Goal: Task Accomplishment & Management: Use online tool/utility

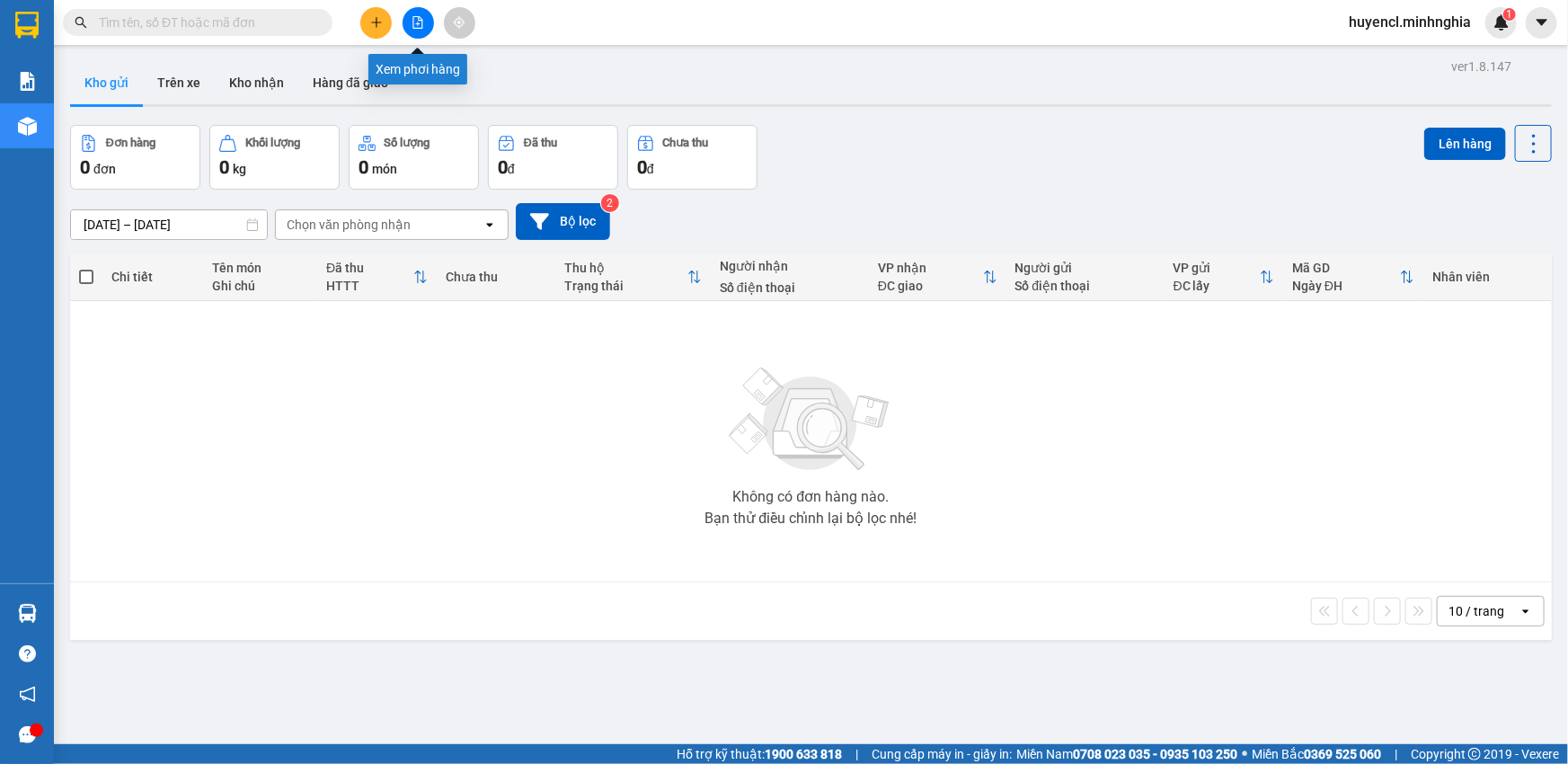
click at [404, 24] on button at bounding box center [418, 22] width 32 height 32
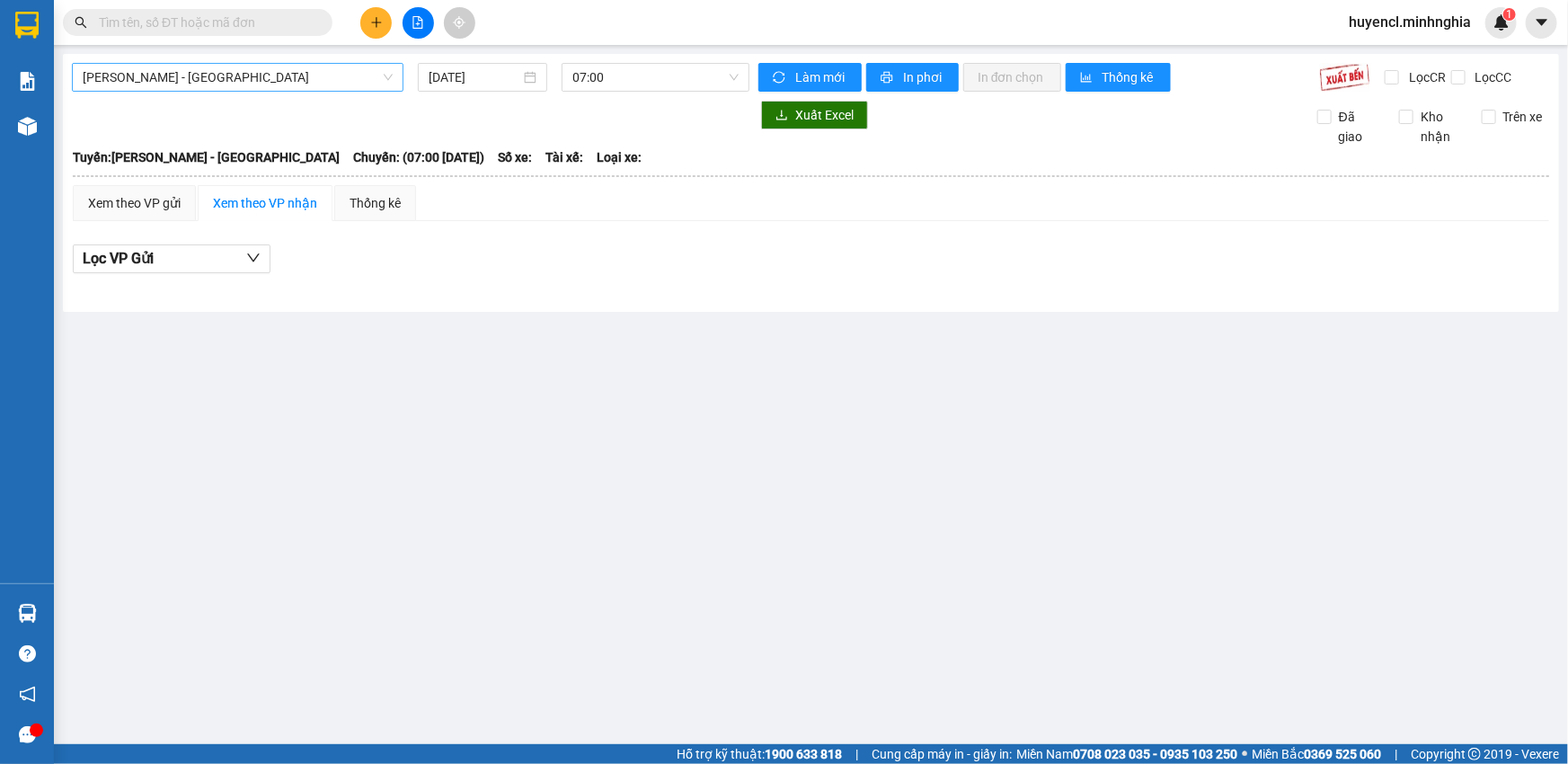
click at [298, 89] on span "[PERSON_NAME] - [GEOGRAPHIC_DATA]" at bounding box center [237, 78] width 310 height 27
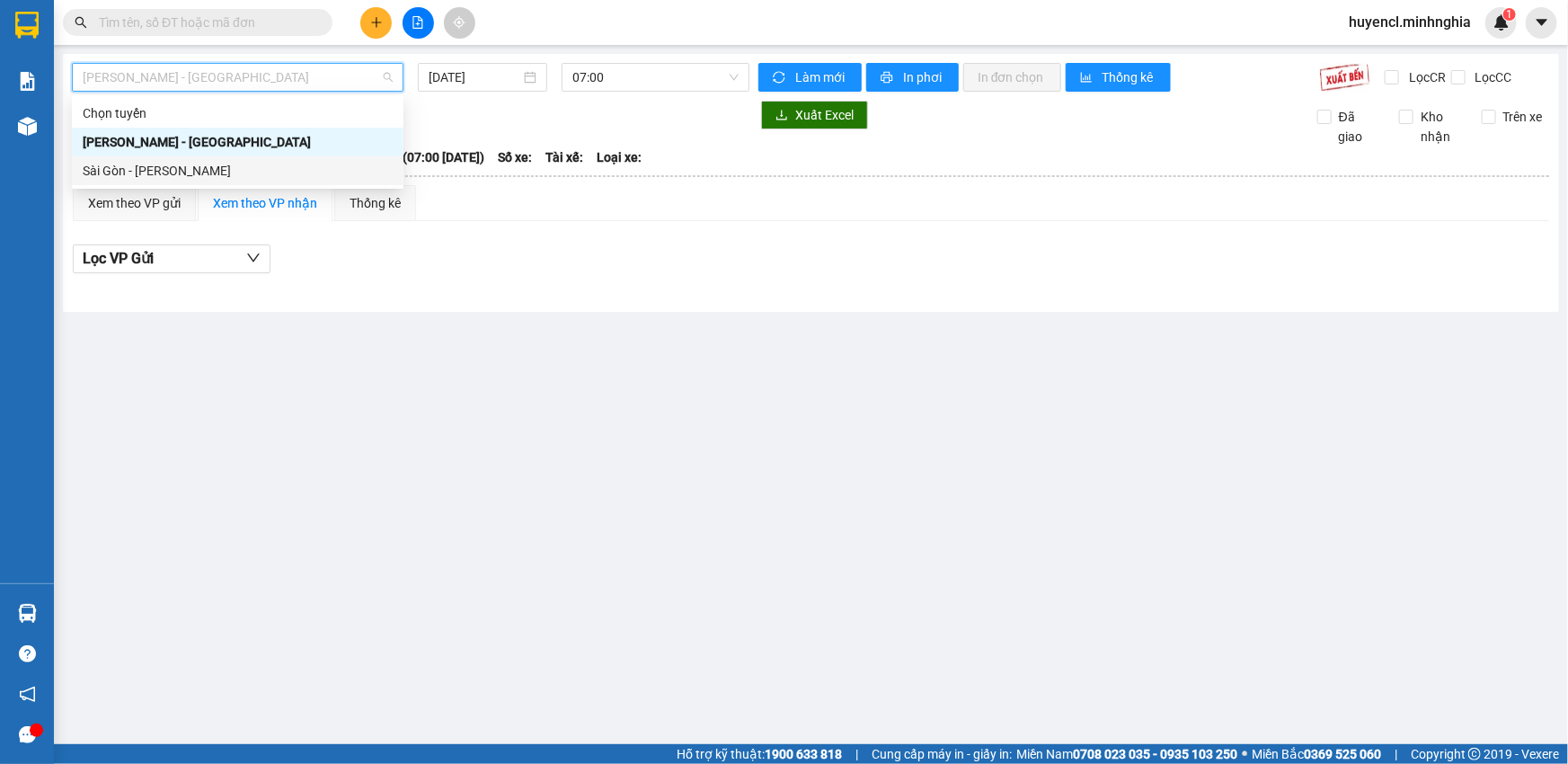
click at [151, 170] on div "Sài Gòn - [PERSON_NAME]" at bounding box center [237, 171] width 310 height 20
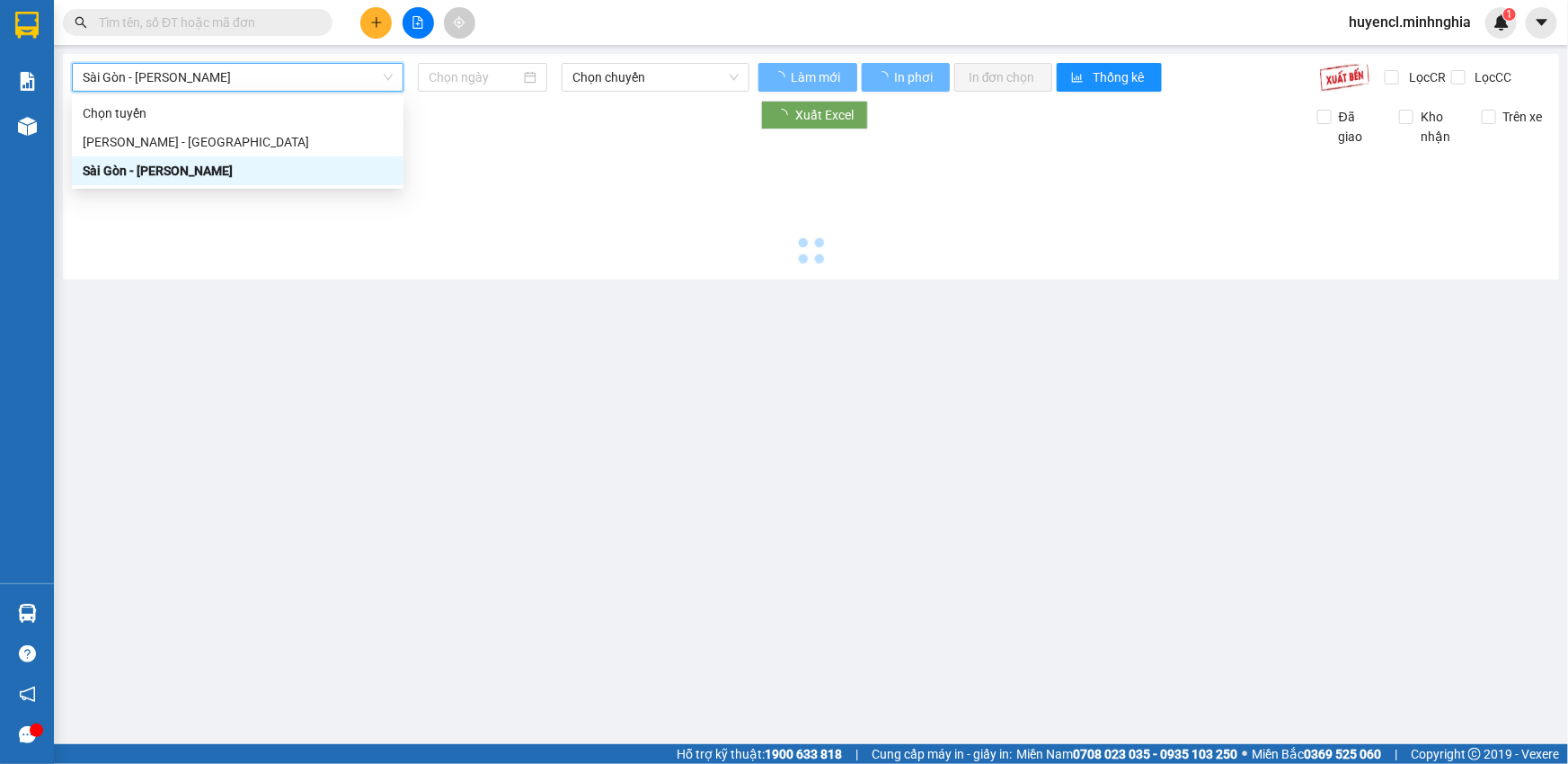
type input "[DATE]"
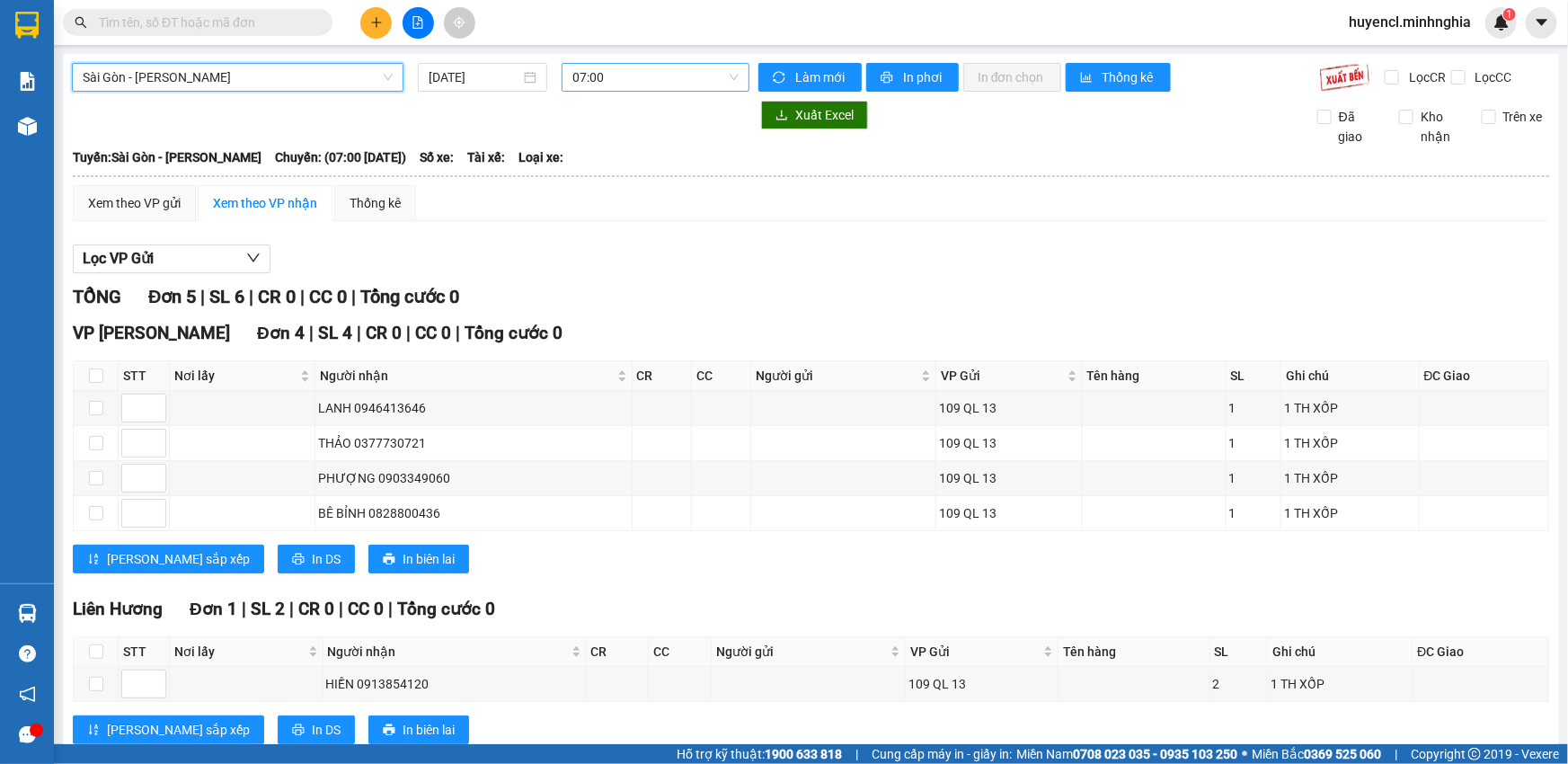
click at [622, 72] on span "07:00" at bounding box center [655, 78] width 166 height 27
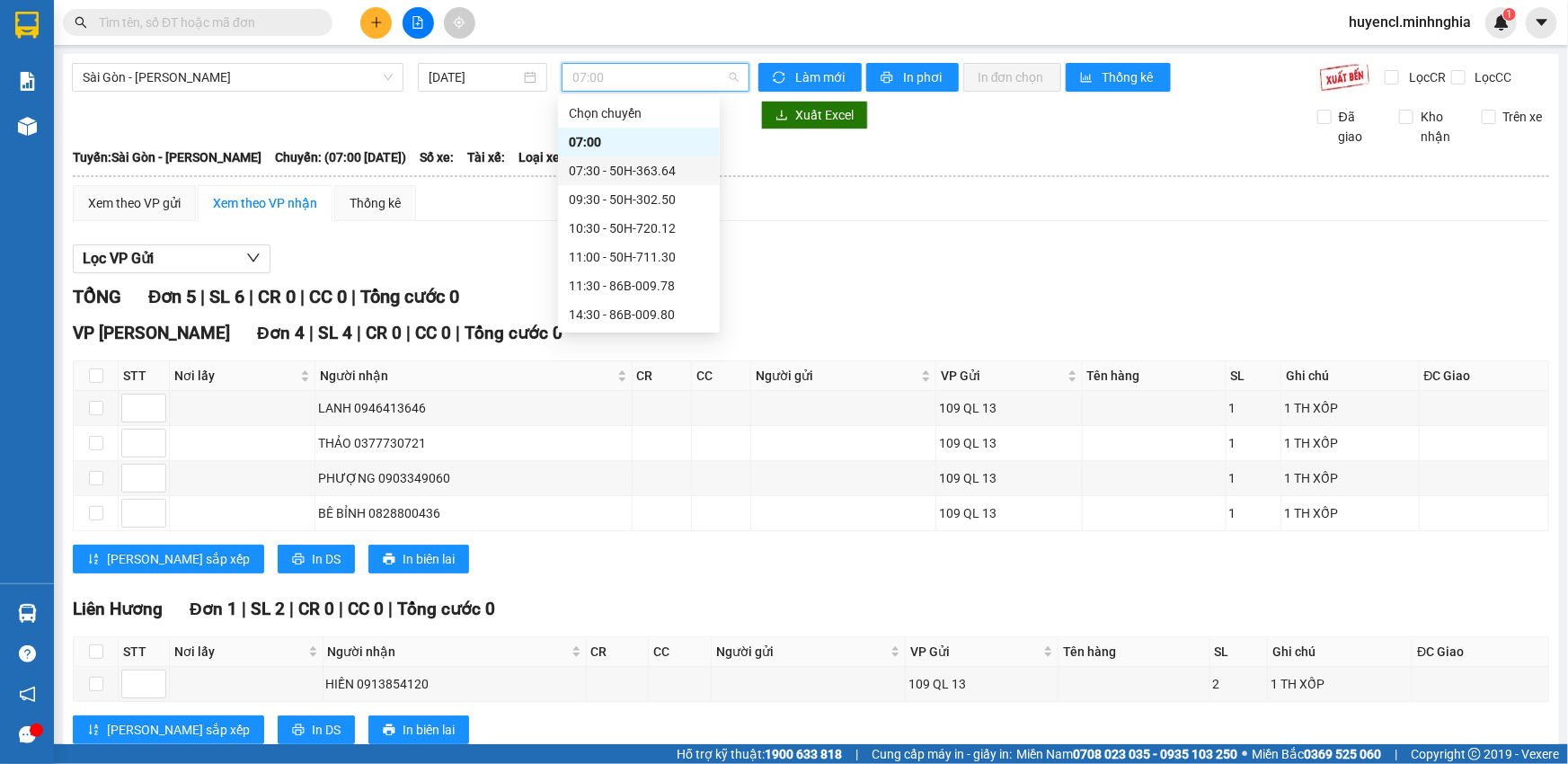
click at [675, 177] on div "07:30 - 50H-363.64" at bounding box center [638, 171] width 140 height 20
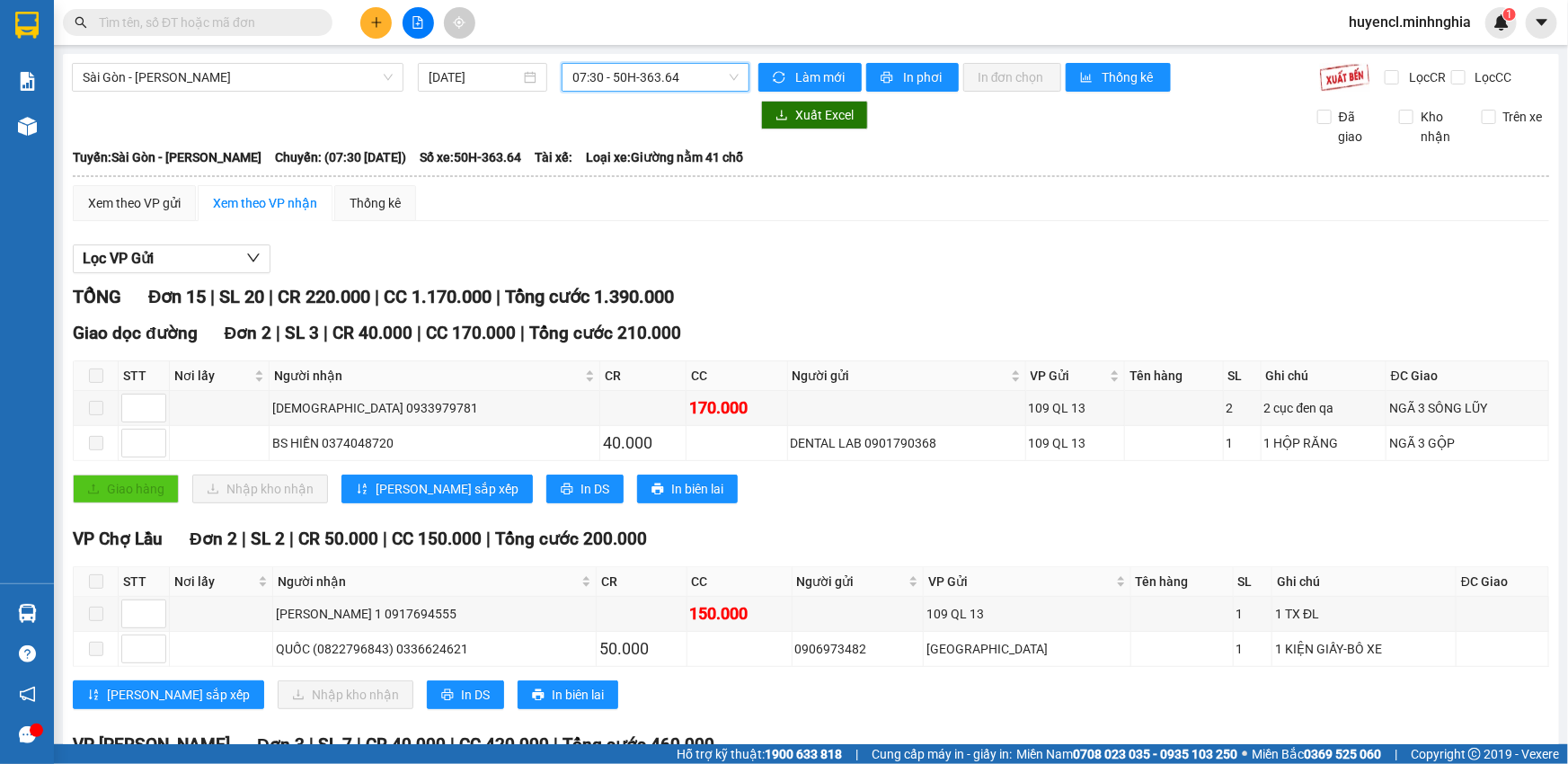
click at [644, 81] on span "07:30 - 50H-363.64" at bounding box center [655, 78] width 166 height 27
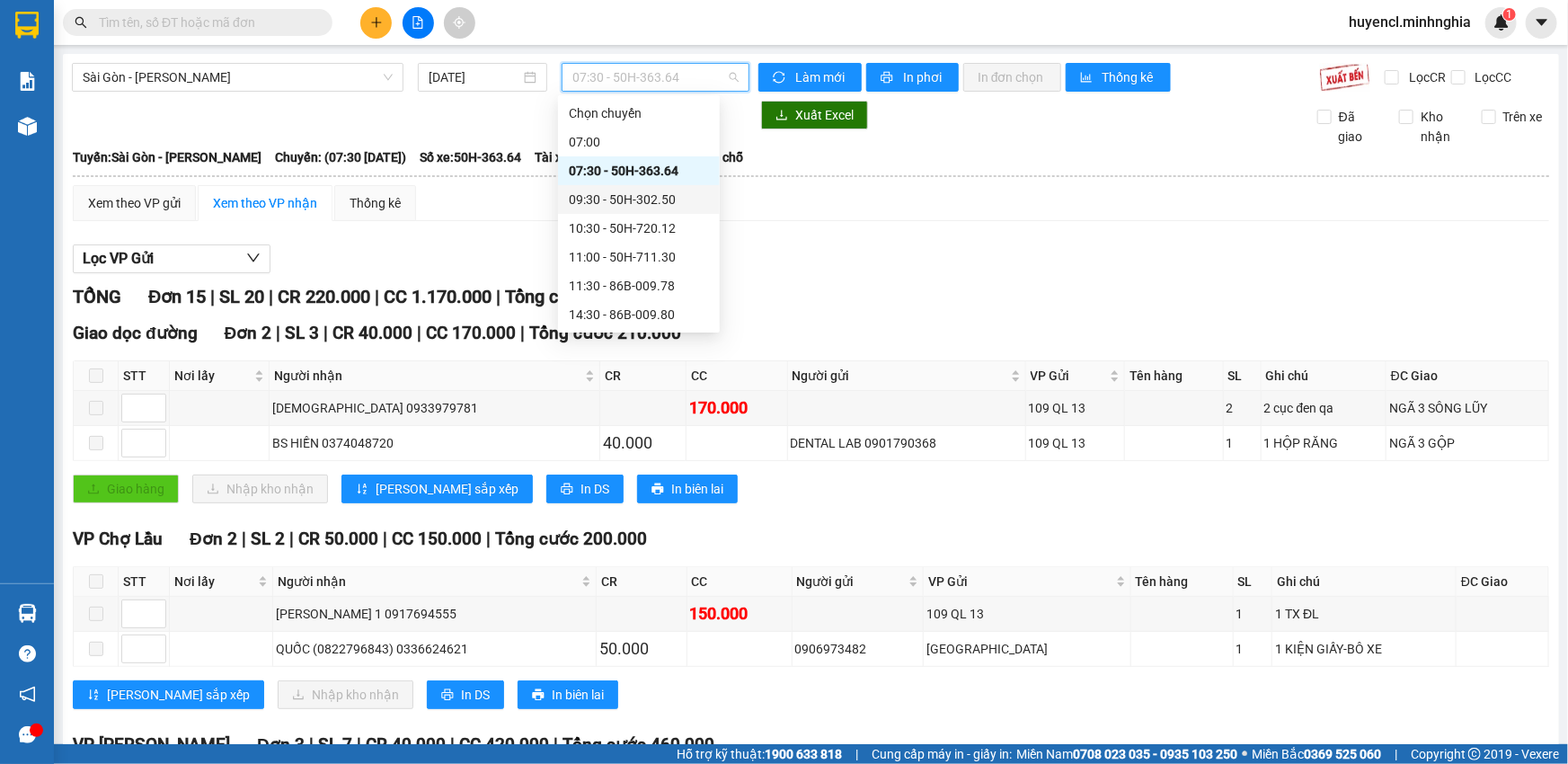
click at [664, 196] on div "09:30 - 50H-302.50" at bounding box center [638, 199] width 140 height 20
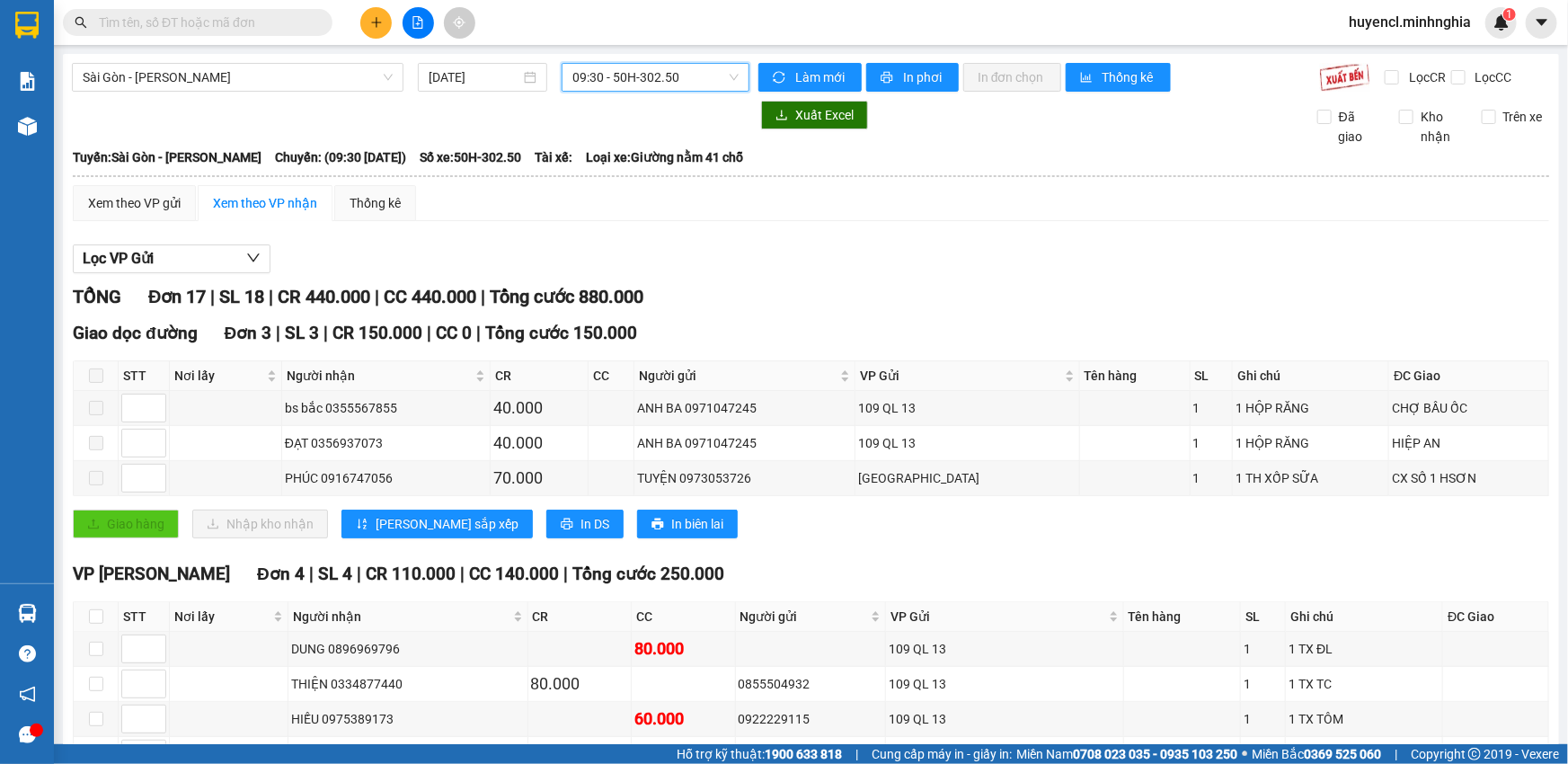
click at [645, 79] on span "09:30 - 50H-302.50" at bounding box center [655, 78] width 166 height 27
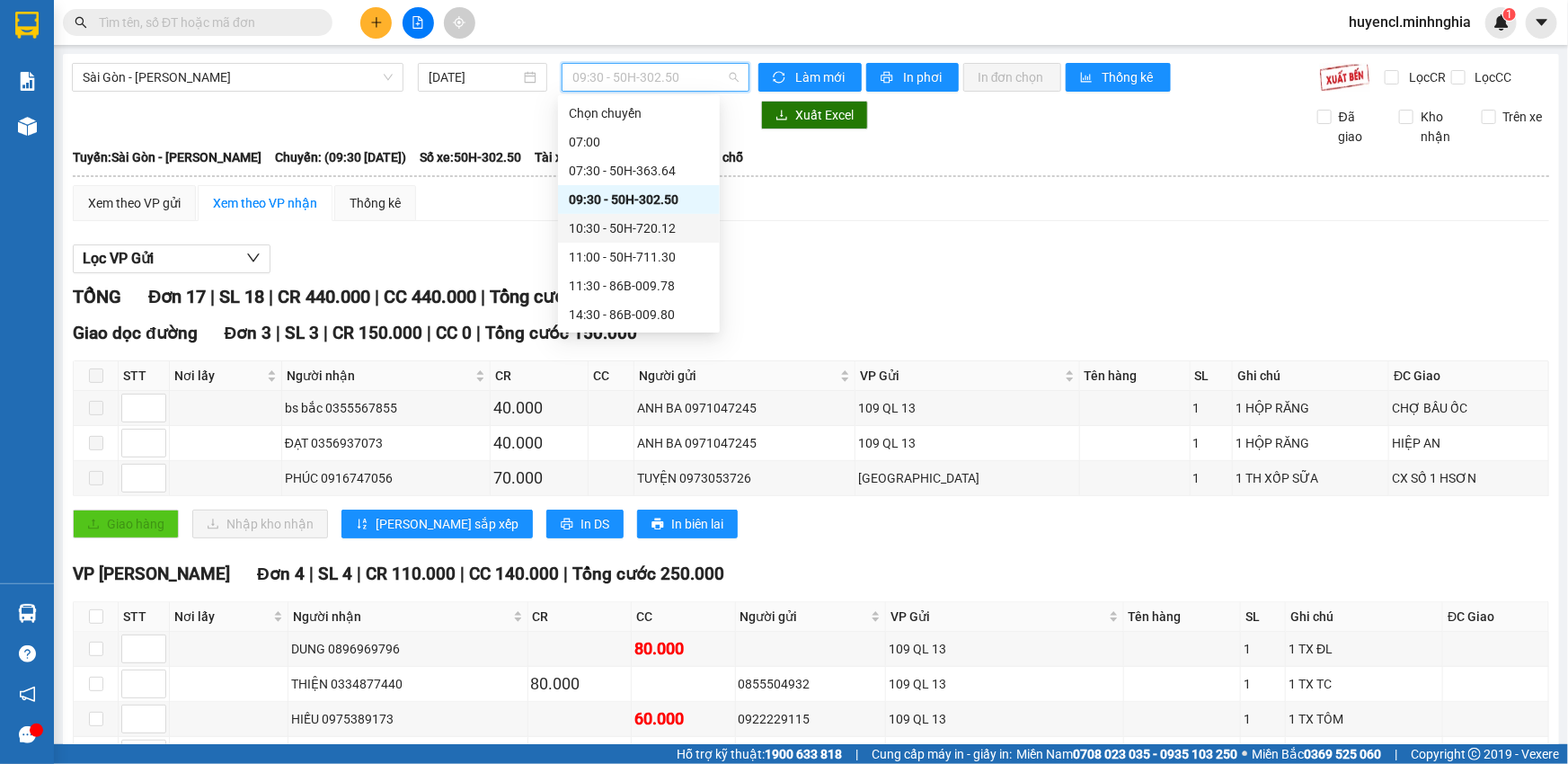
click at [673, 223] on div "10:30 - 50H-720.12" at bounding box center [638, 228] width 140 height 20
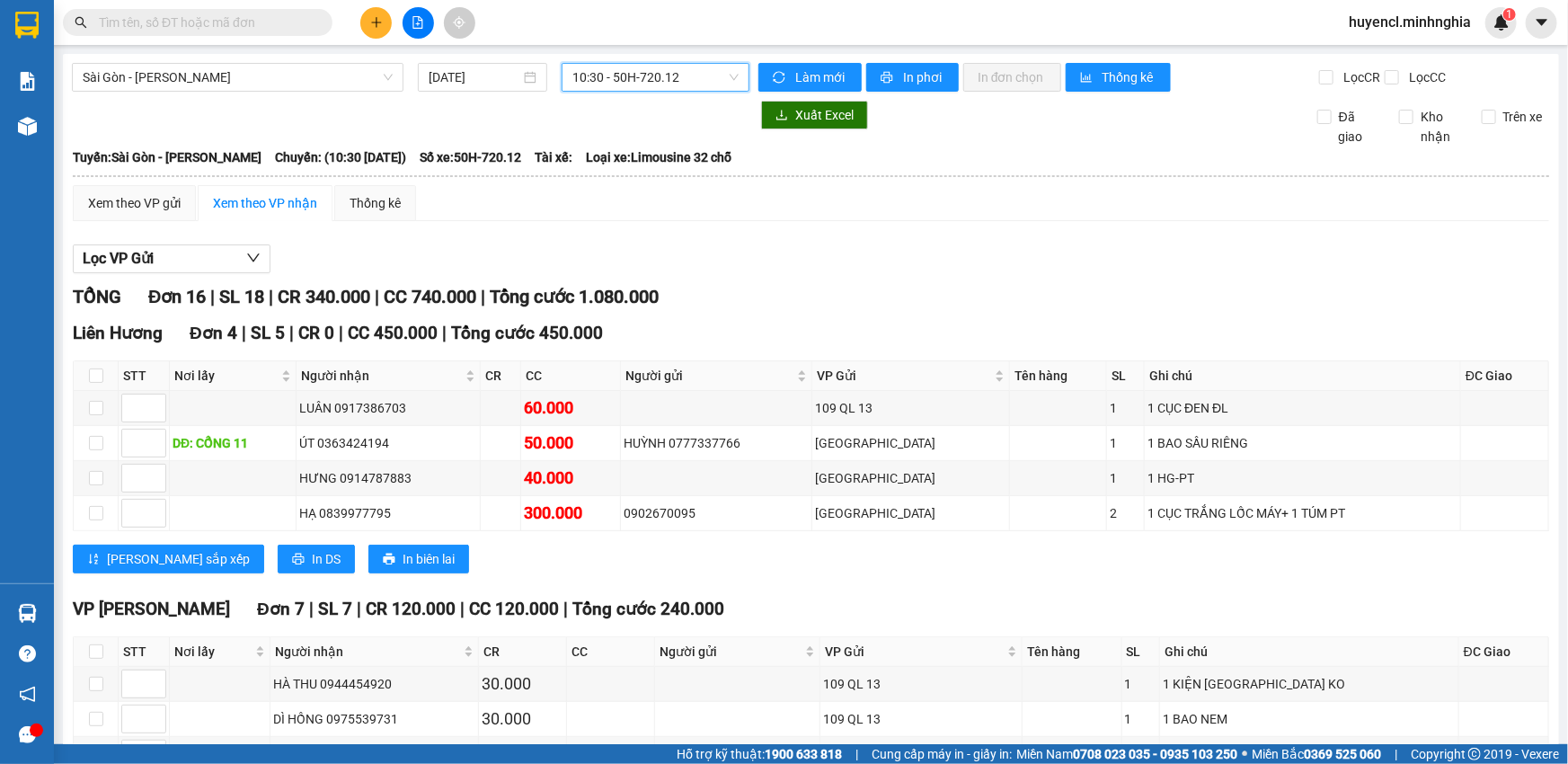
click at [670, 72] on span "10:30 - 50H-720.12" at bounding box center [655, 78] width 166 height 27
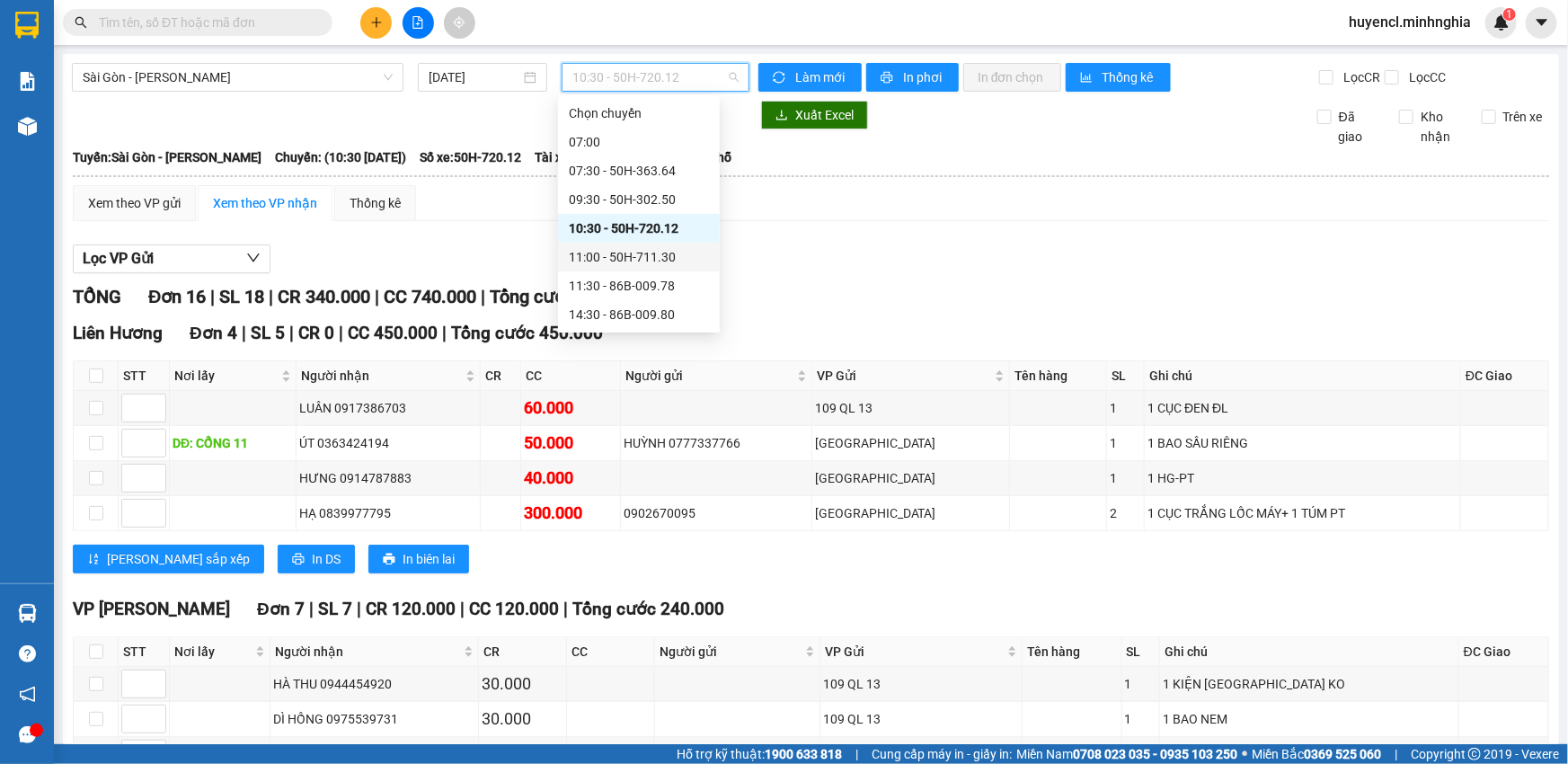
click at [647, 253] on div "11:00 - 50H-711.30" at bounding box center [638, 257] width 140 height 20
